Goal: Navigation & Orientation: Understand site structure

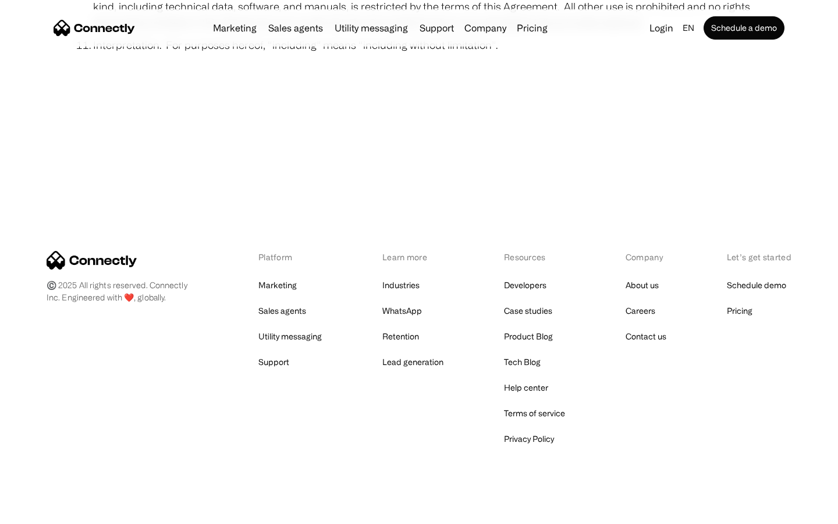
scroll to position [4276, 0]
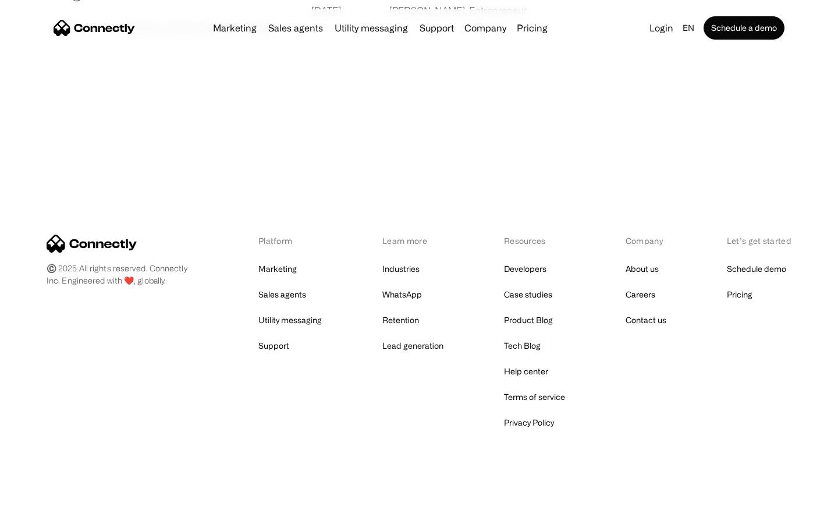
scroll to position [2236, 0]
